Goal: Use online tool/utility: Utilize a website feature to perform a specific function

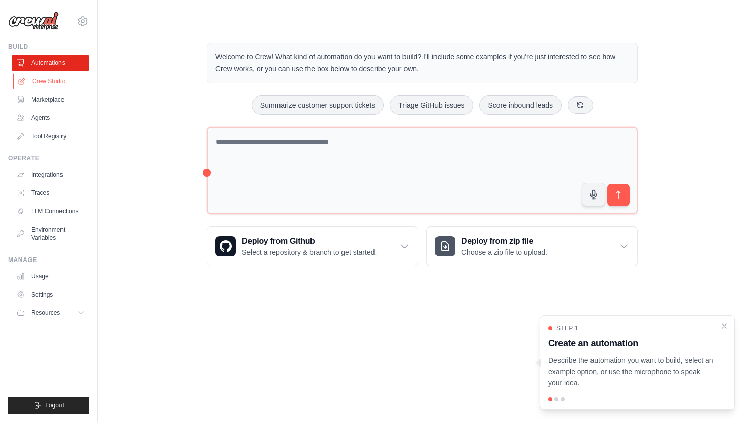
click at [48, 81] on link "Crew Studio" at bounding box center [51, 81] width 77 height 16
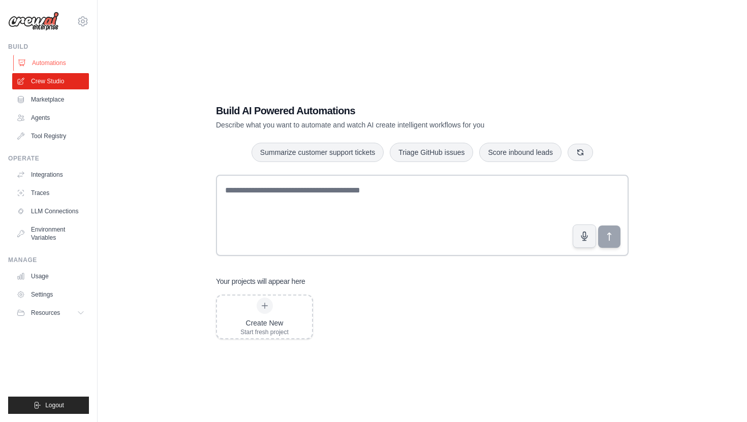
click at [42, 68] on link "Automations" at bounding box center [51, 63] width 77 height 16
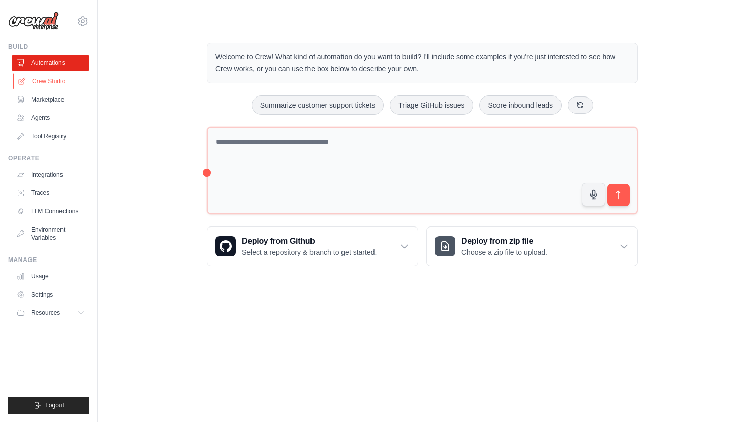
click at [48, 83] on link "Crew Studio" at bounding box center [51, 81] width 77 height 16
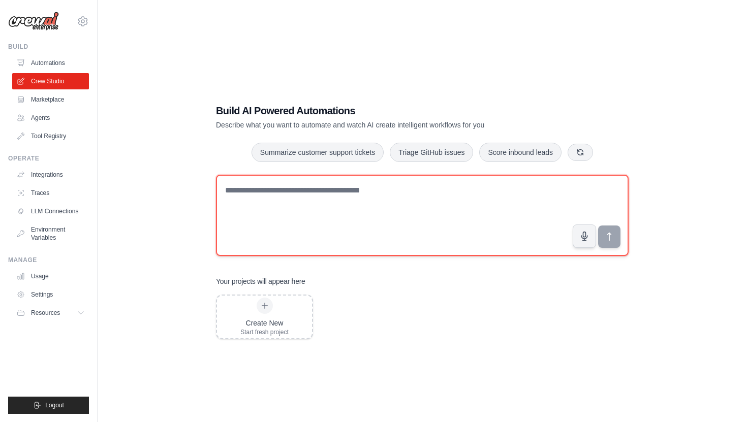
click at [257, 198] on textarea at bounding box center [422, 215] width 413 height 81
type textarea "**********"
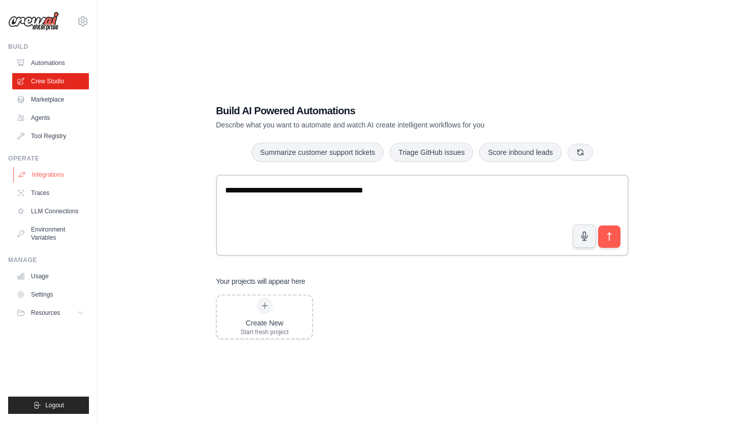
click at [47, 175] on link "Integrations" at bounding box center [51, 175] width 77 height 16
